Goal: Check status

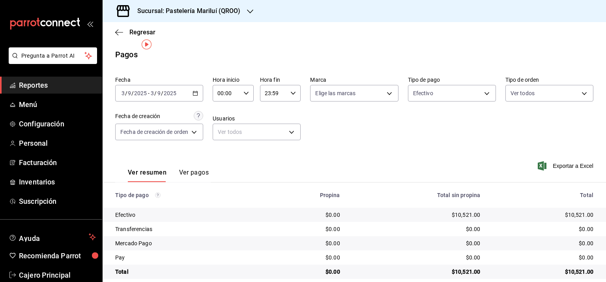
scroll to position [10, 0]
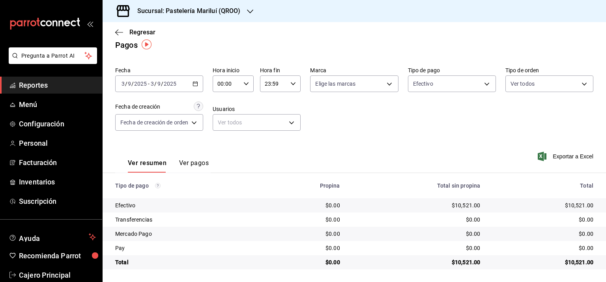
click at [198, 81] on icon "button" at bounding box center [195, 84] width 6 height 6
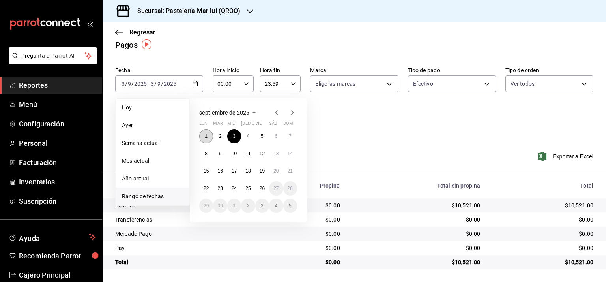
click at [207, 130] on button "1" at bounding box center [206, 136] width 14 height 14
click at [231, 155] on button "10" at bounding box center [234, 153] width 14 height 14
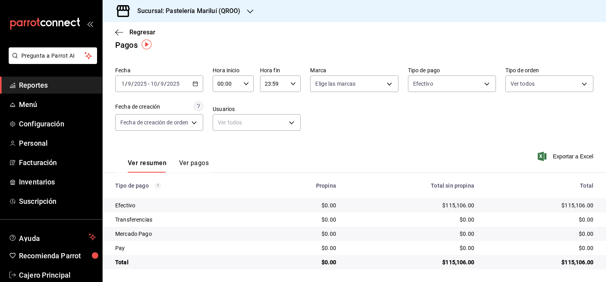
click at [195, 83] on \(Stroke\) "button" at bounding box center [195, 83] width 4 height 0
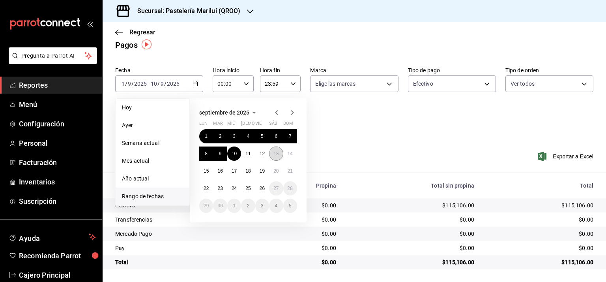
click at [278, 151] on abbr "13" at bounding box center [275, 154] width 5 height 6
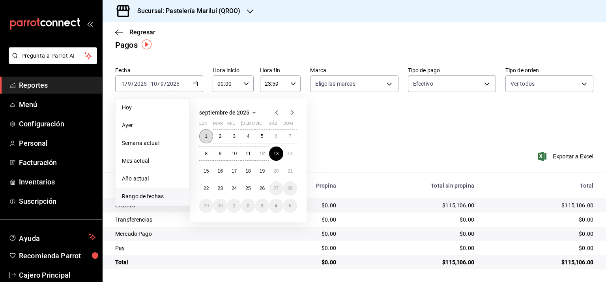
click at [211, 136] on button "1" at bounding box center [206, 136] width 14 height 14
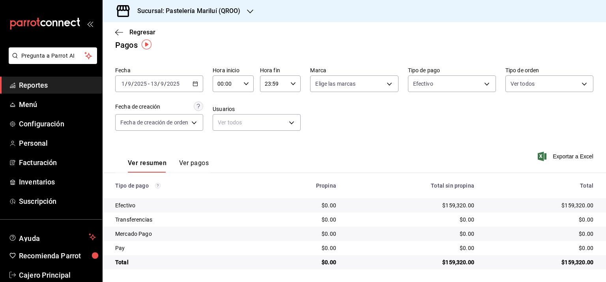
click at [33, 90] on span "Reportes" at bounding box center [57, 85] width 77 height 11
